Goal: Information Seeking & Learning: Understand process/instructions

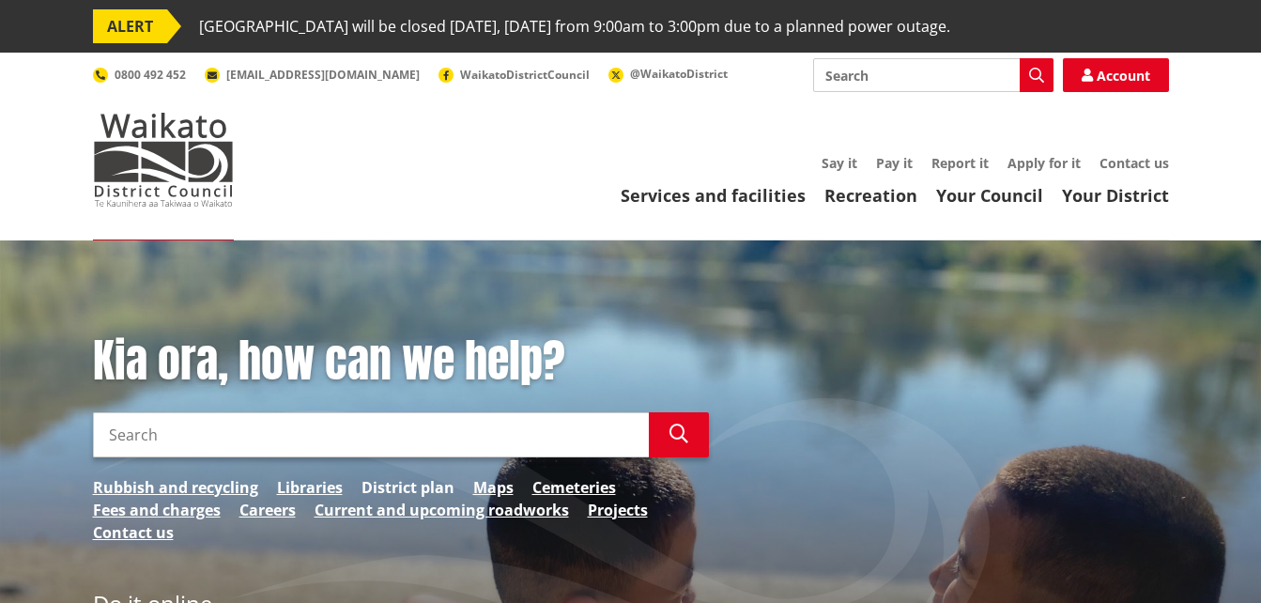
click at [411, 487] on link "District plan" at bounding box center [407, 487] width 93 height 23
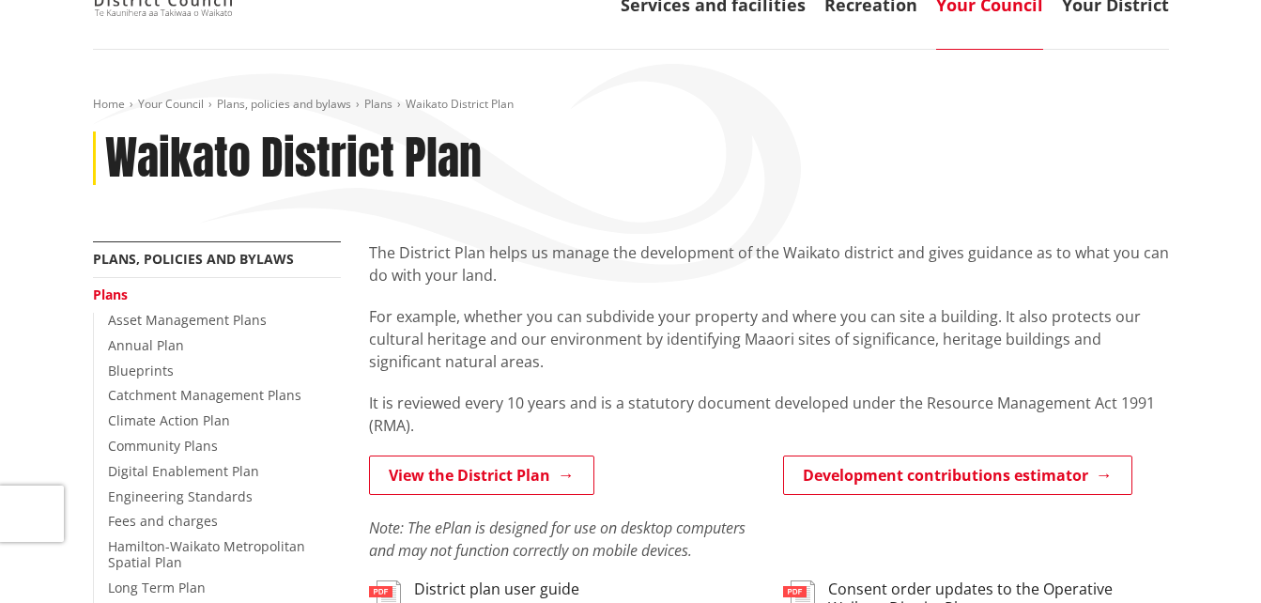
scroll to position [469, 0]
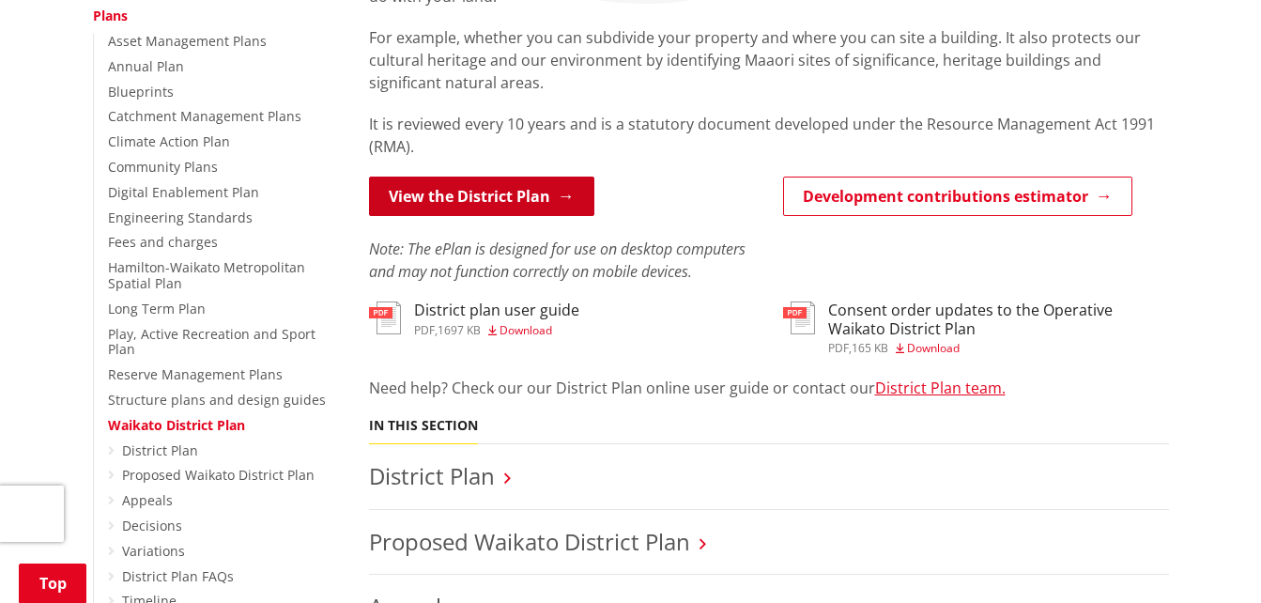
click at [542, 202] on link "View the District Plan" at bounding box center [481, 195] width 225 height 39
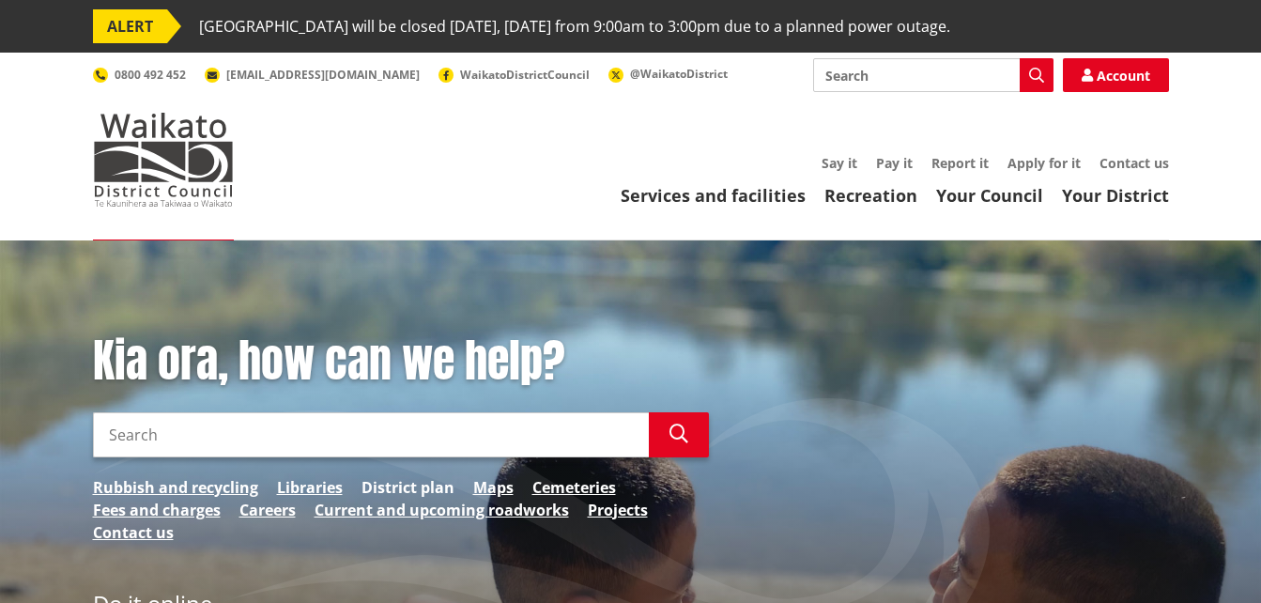
click at [402, 483] on link "District plan" at bounding box center [407, 487] width 93 height 23
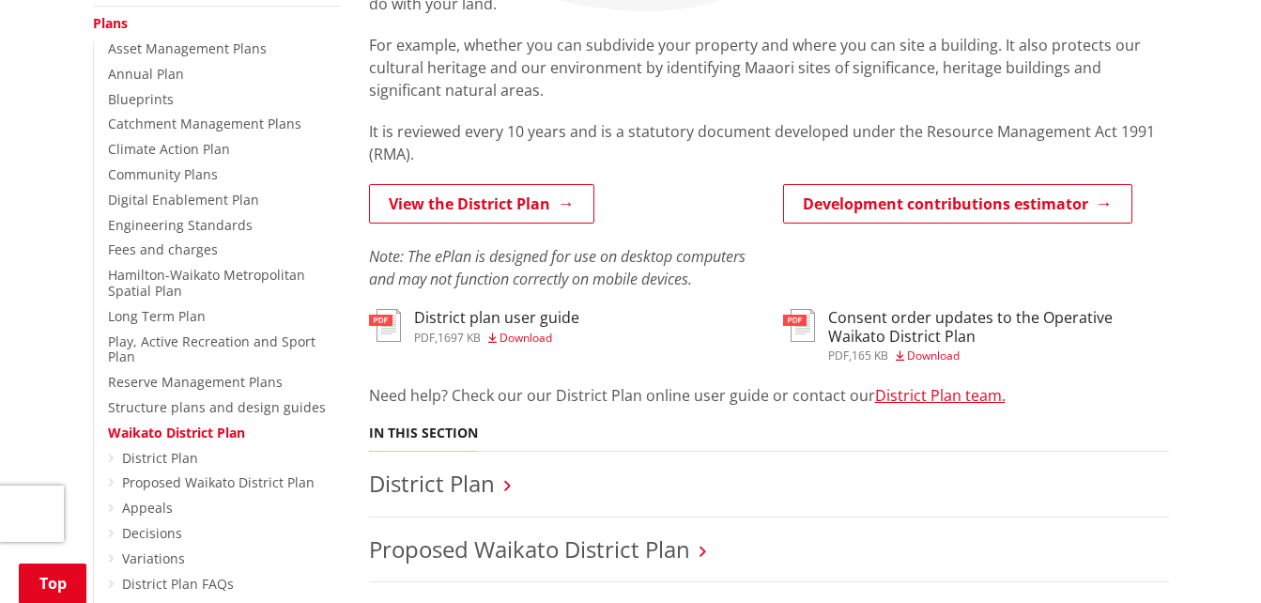
scroll to position [469, 0]
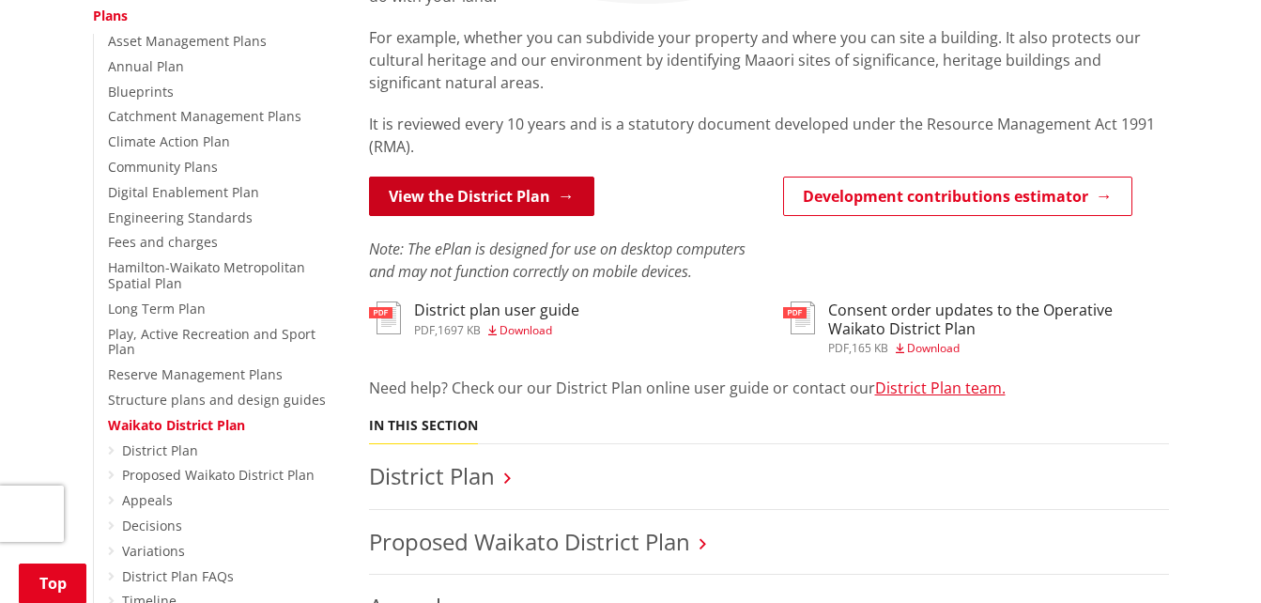
click at [514, 206] on link "View the District Plan" at bounding box center [481, 195] width 225 height 39
